Goal: Task Accomplishment & Management: Manage account settings

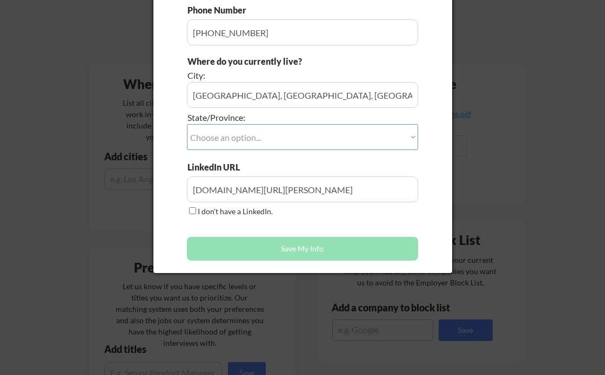
scroll to position [199, 0]
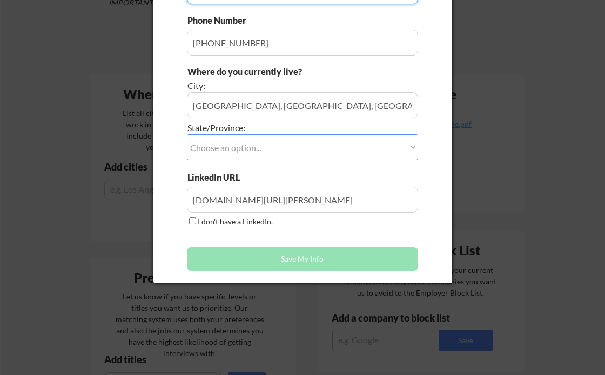
click at [374, 147] on select "Choose an option... Other/Not Applicable [US_STATE] [US_STATE] [GEOGRAPHIC_DATA…" at bounding box center [302, 147] width 231 height 26
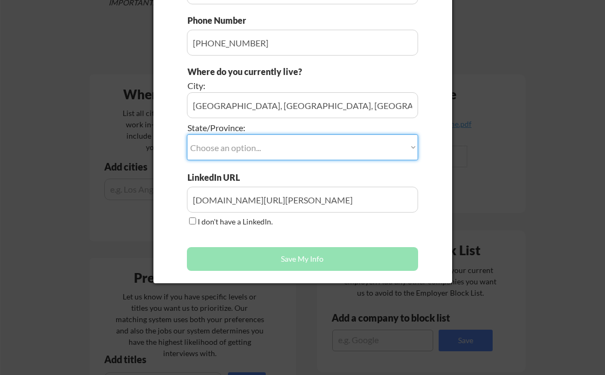
select select ""[GEOGRAPHIC_DATA]""
click at [187, 134] on select "Choose an option... Other/Not Applicable [US_STATE] [US_STATE] [GEOGRAPHIC_DATA…" at bounding box center [302, 147] width 231 height 26
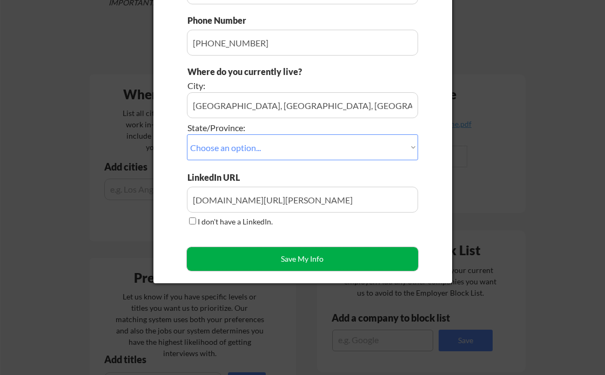
click at [345, 256] on button "Save My Info" at bounding box center [302, 259] width 231 height 24
type input "[GEOGRAPHIC_DATA], [GEOGRAPHIC_DATA], [GEOGRAPHIC_DATA], [GEOGRAPHIC_DATA]"
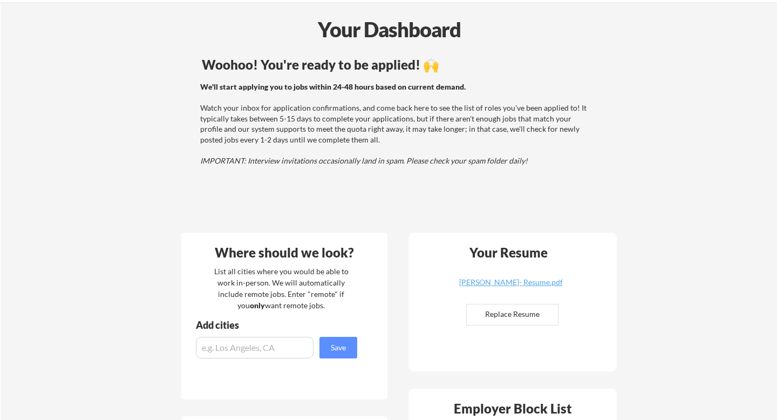
scroll to position [67, 0]
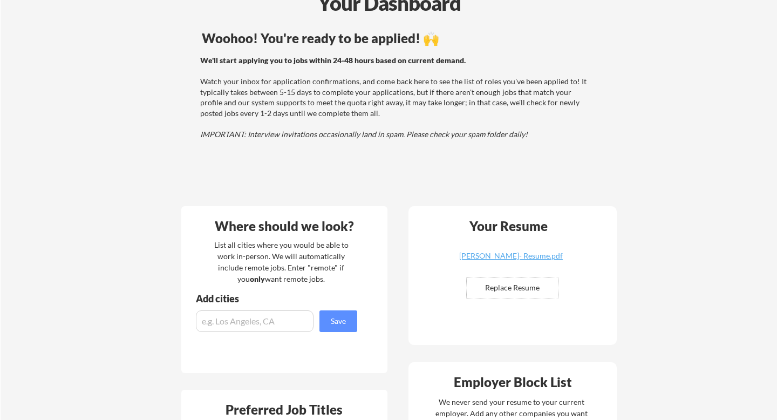
click at [284, 317] on input "input" at bounding box center [255, 321] width 118 height 22
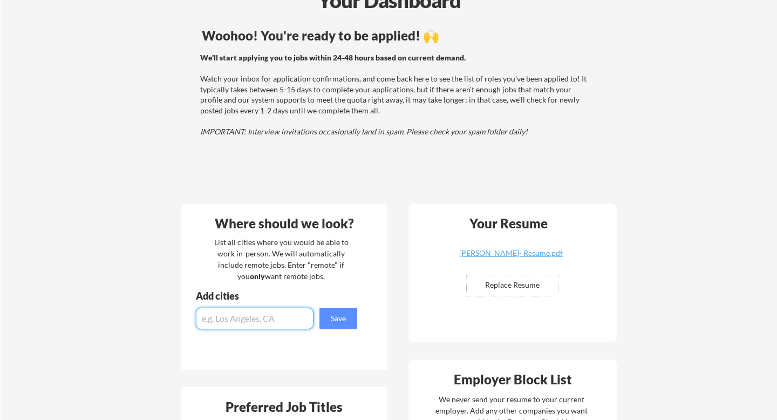
scroll to position [71, 0]
type input "remote"
click at [354, 327] on button "Save" at bounding box center [339, 318] width 38 height 22
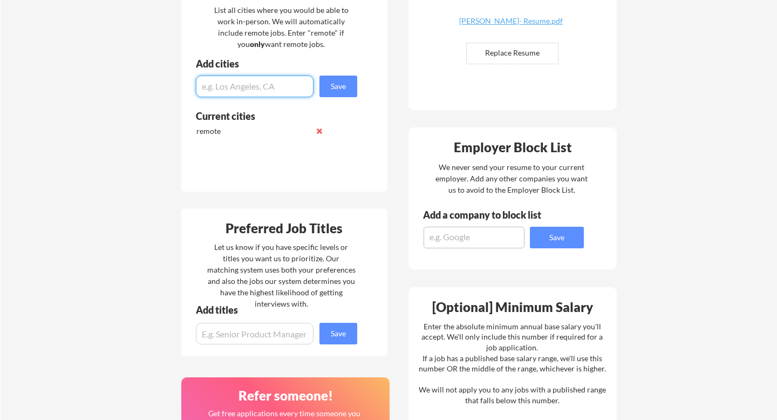
scroll to position [322, 0]
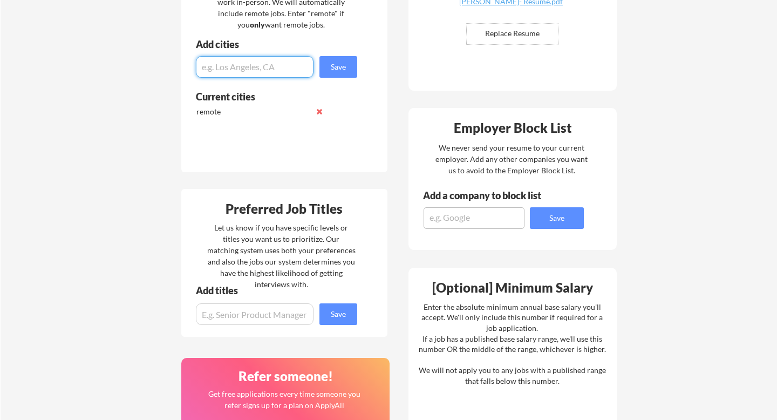
click at [235, 314] on input "input" at bounding box center [255, 314] width 118 height 22
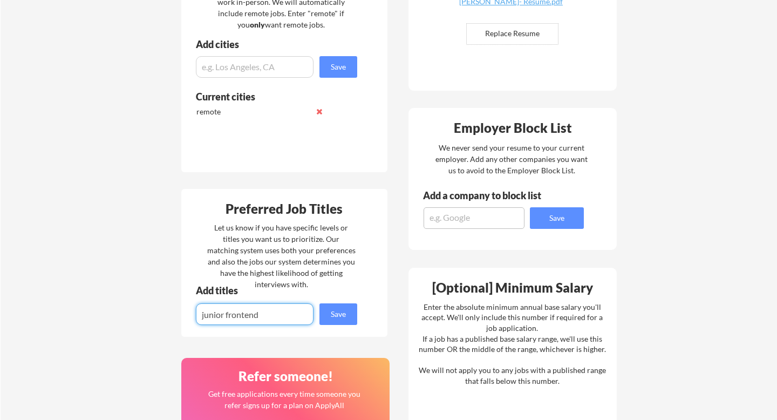
click at [247, 313] on input "input" at bounding box center [255, 314] width 118 height 22
type input "junior software engineer"
click at [343, 317] on button "Save" at bounding box center [339, 314] width 38 height 22
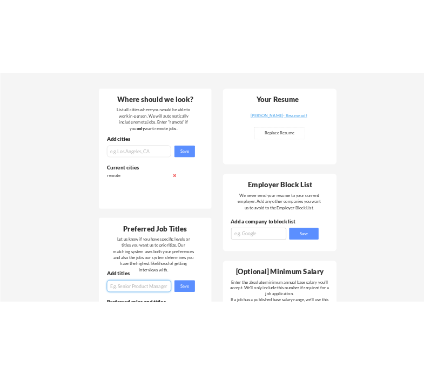
scroll to position [0, 0]
